Goal: Transaction & Acquisition: Book appointment/travel/reservation

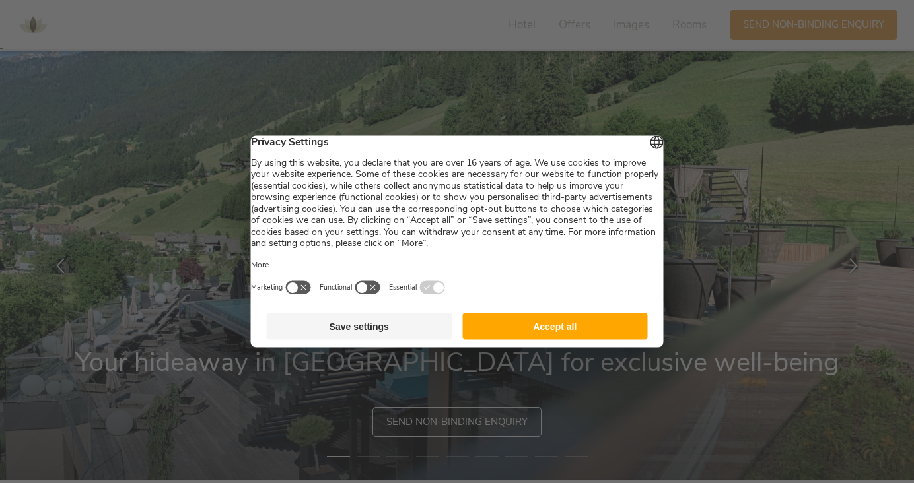
click at [615, 332] on button "Accept all" at bounding box center [555, 327] width 186 height 26
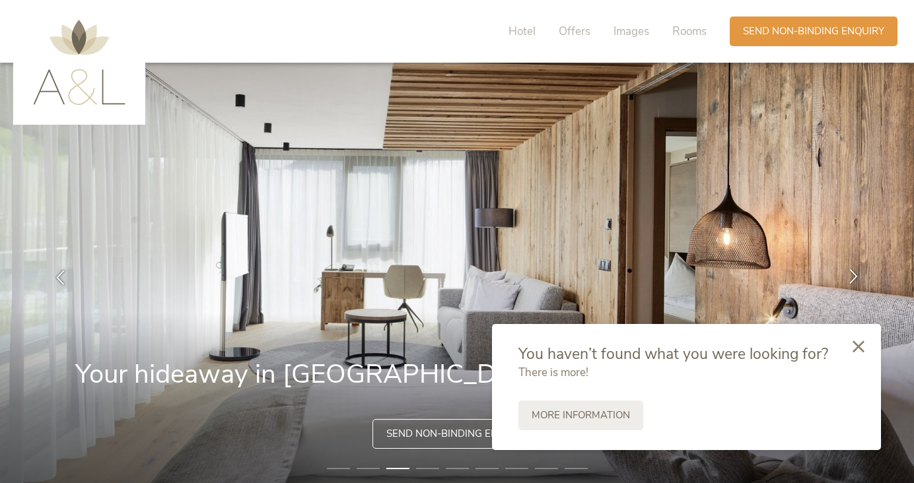
click at [852, 275] on icon at bounding box center [853, 276] width 15 height 15
click at [857, 344] on icon at bounding box center [858, 345] width 12 height 12
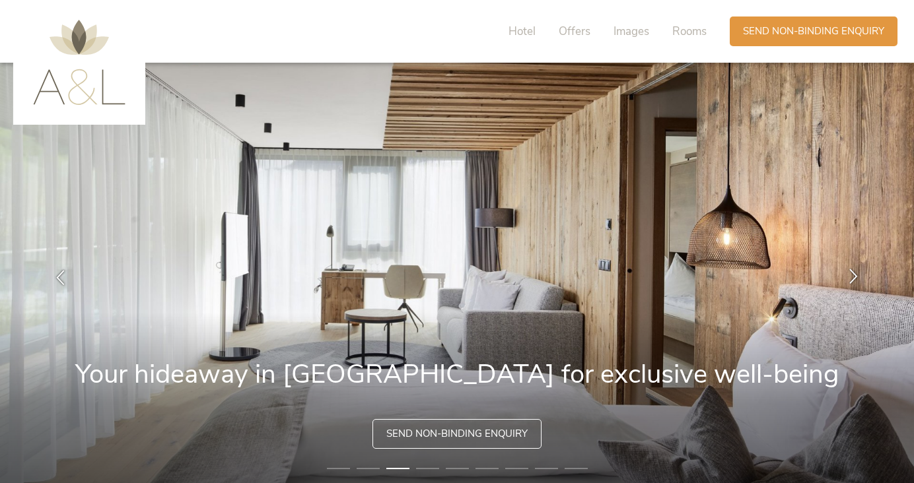
click at [851, 272] on icon at bounding box center [853, 276] width 15 height 15
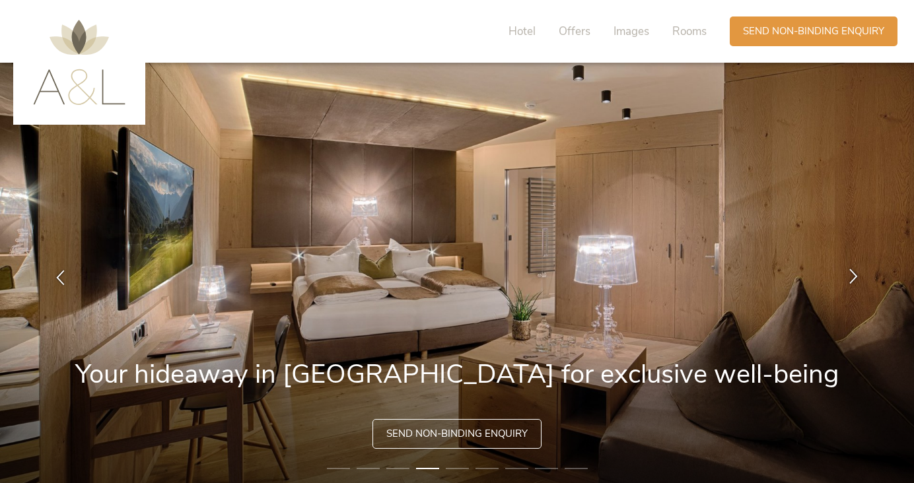
click at [851, 272] on icon at bounding box center [853, 276] width 15 height 15
click at [851, 273] on icon at bounding box center [853, 276] width 15 height 15
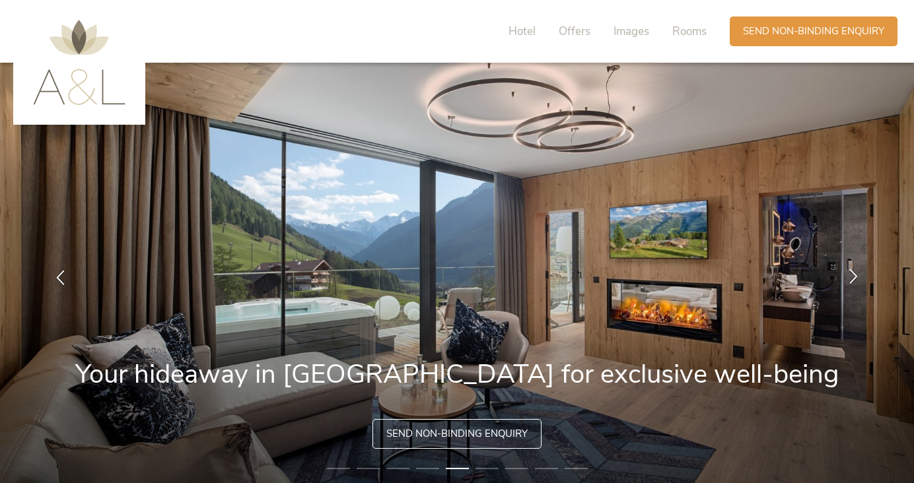
click at [851, 273] on icon at bounding box center [853, 276] width 15 height 15
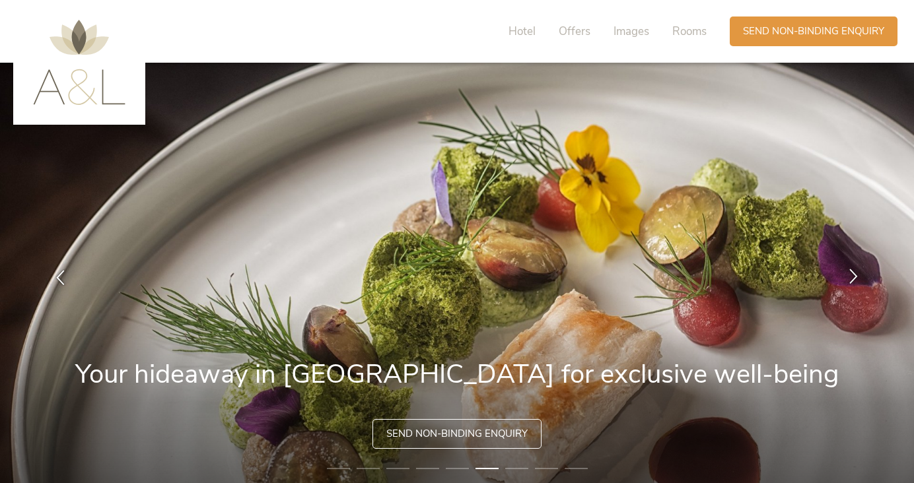
click at [851, 273] on icon at bounding box center [853, 276] width 15 height 15
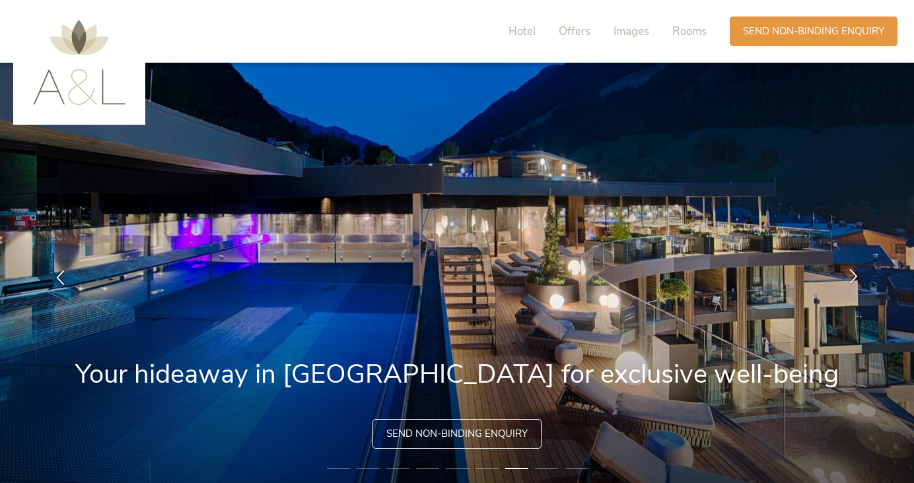
click at [851, 275] on icon at bounding box center [853, 276] width 15 height 15
click at [850, 277] on icon at bounding box center [853, 276] width 15 height 15
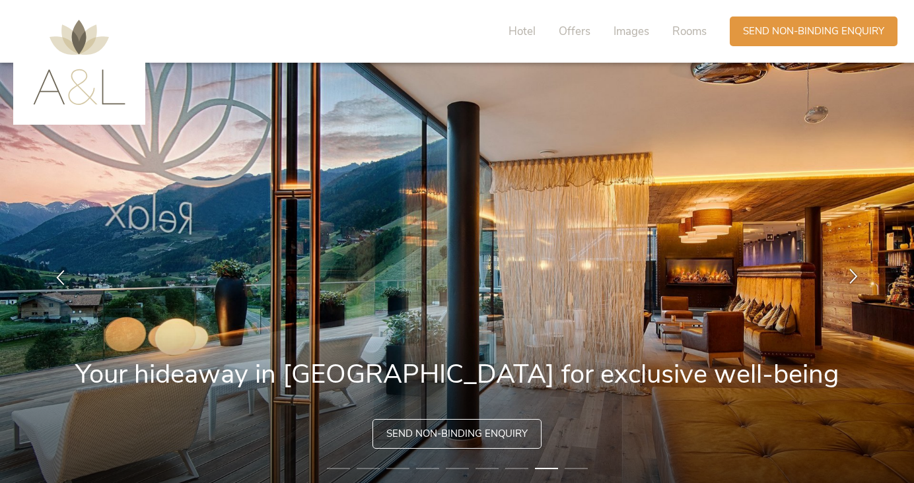
click at [850, 279] on icon at bounding box center [853, 276] width 15 height 15
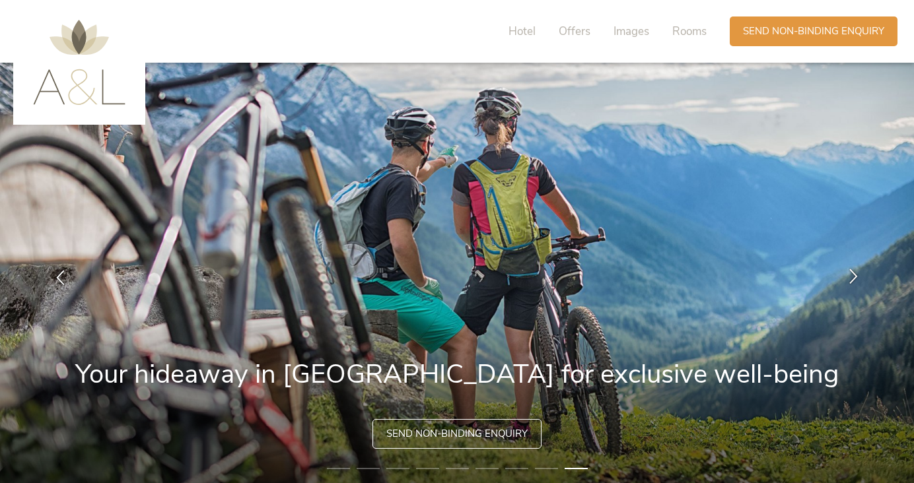
click at [850, 281] on icon at bounding box center [853, 276] width 15 height 15
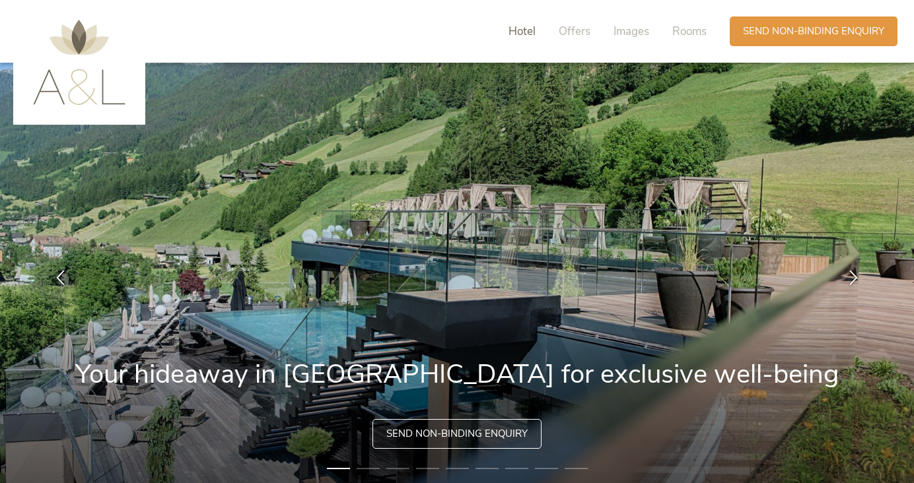
click at [522, 31] on span "Hotel" at bounding box center [521, 31] width 27 height 15
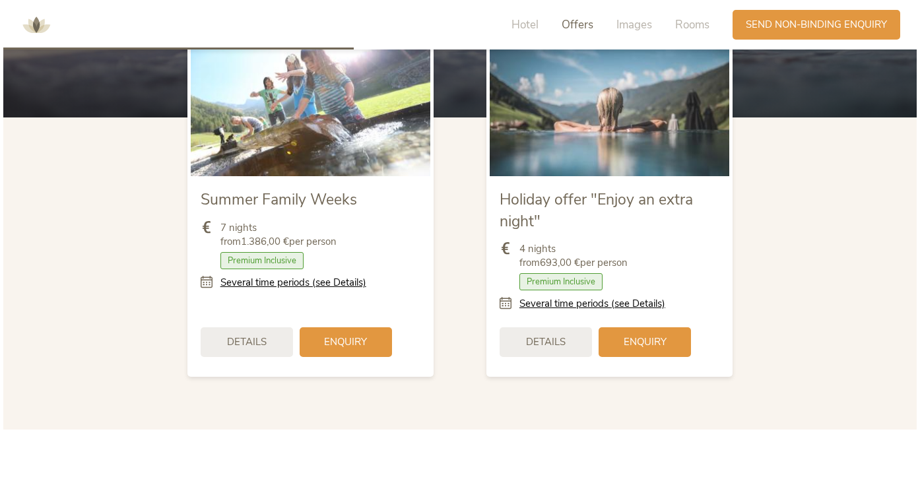
scroll to position [1535, 0]
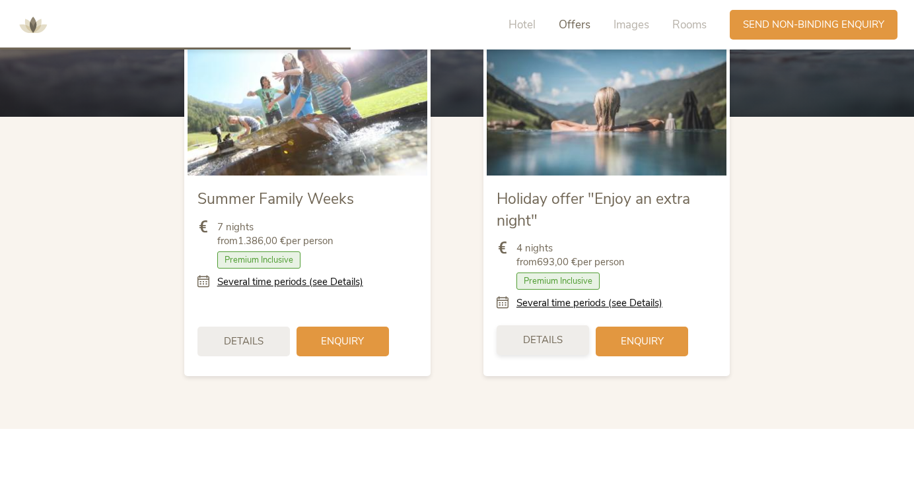
click at [547, 335] on span "Details" at bounding box center [543, 340] width 40 height 14
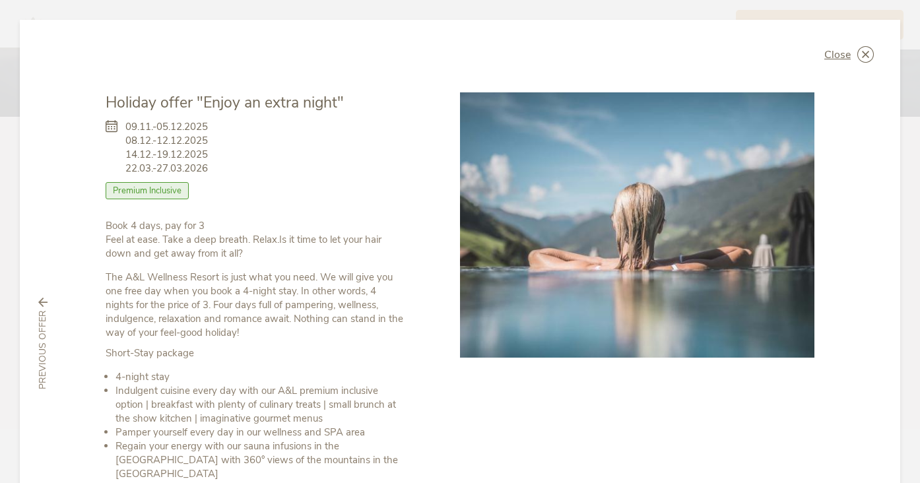
scroll to position [0, 0]
